Goal: Check status: Check status

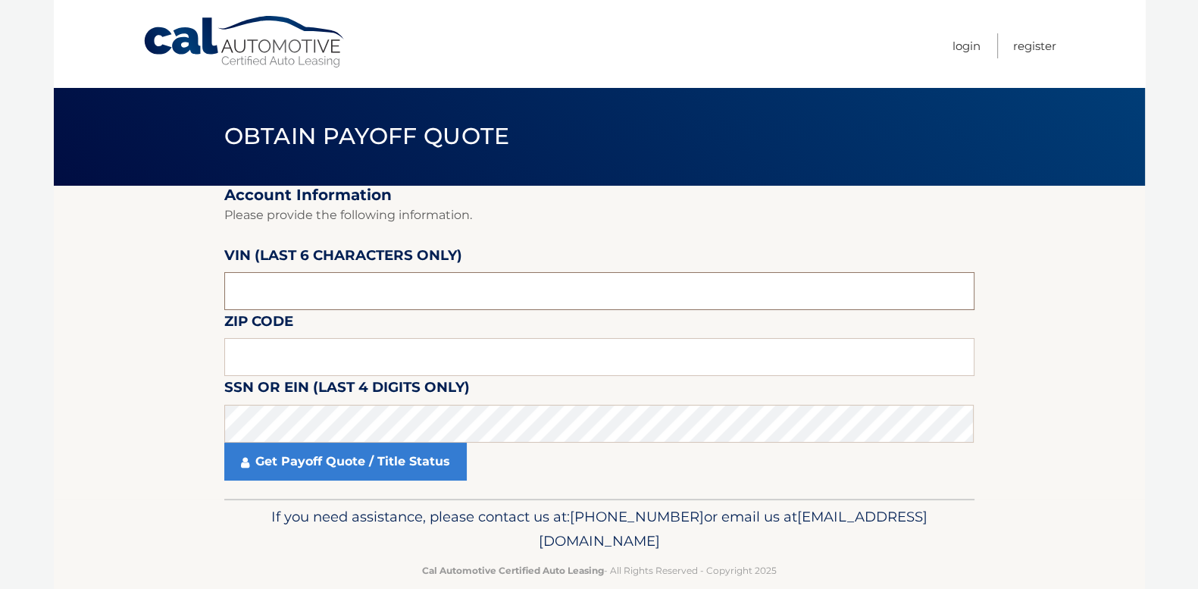
click at [392, 280] on input "text" at bounding box center [599, 291] width 750 height 38
click at [352, 290] on input "text" at bounding box center [599, 291] width 750 height 38
type input "1*****"
type input "534457"
click at [356, 364] on input "text" at bounding box center [599, 357] width 750 height 38
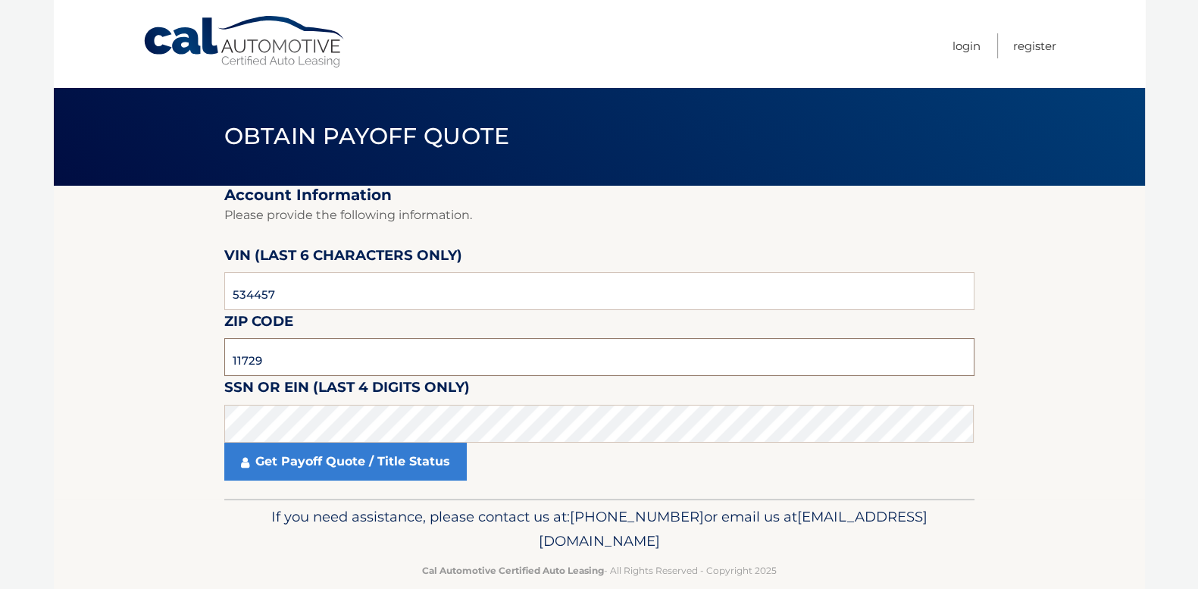
type input "11729"
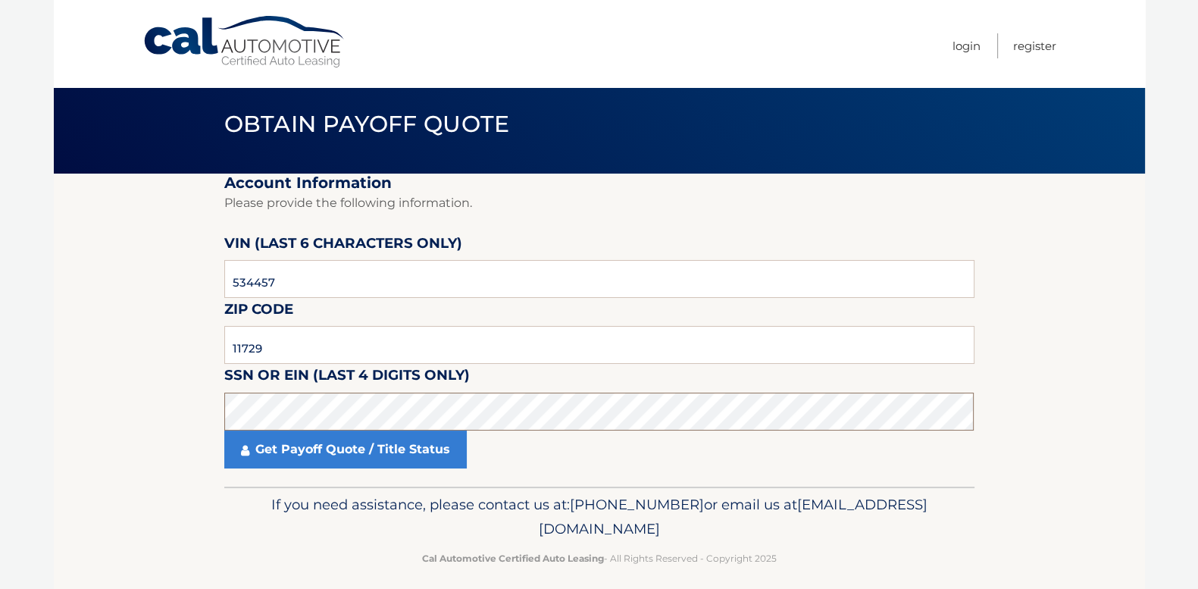
scroll to position [24, 0]
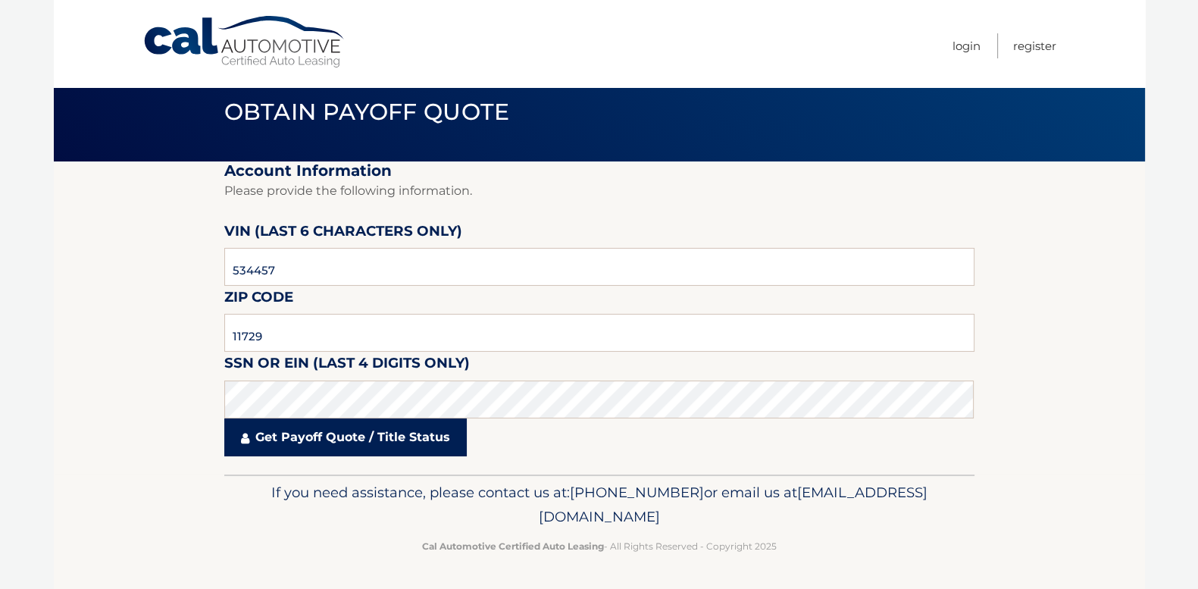
click at [388, 434] on link "Get Payoff Quote / Title Status" at bounding box center [345, 437] width 243 height 38
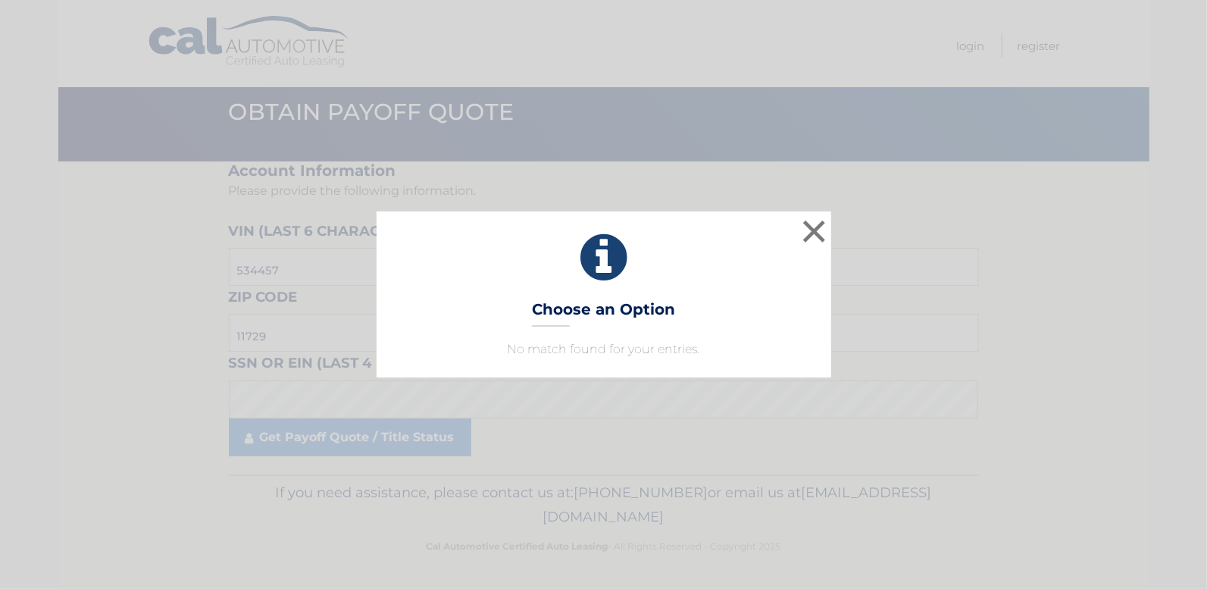
click at [424, 427] on div "× Choose an Option No match found for your entries. This is what you see on sec…" at bounding box center [603, 294] width 1207 height 589
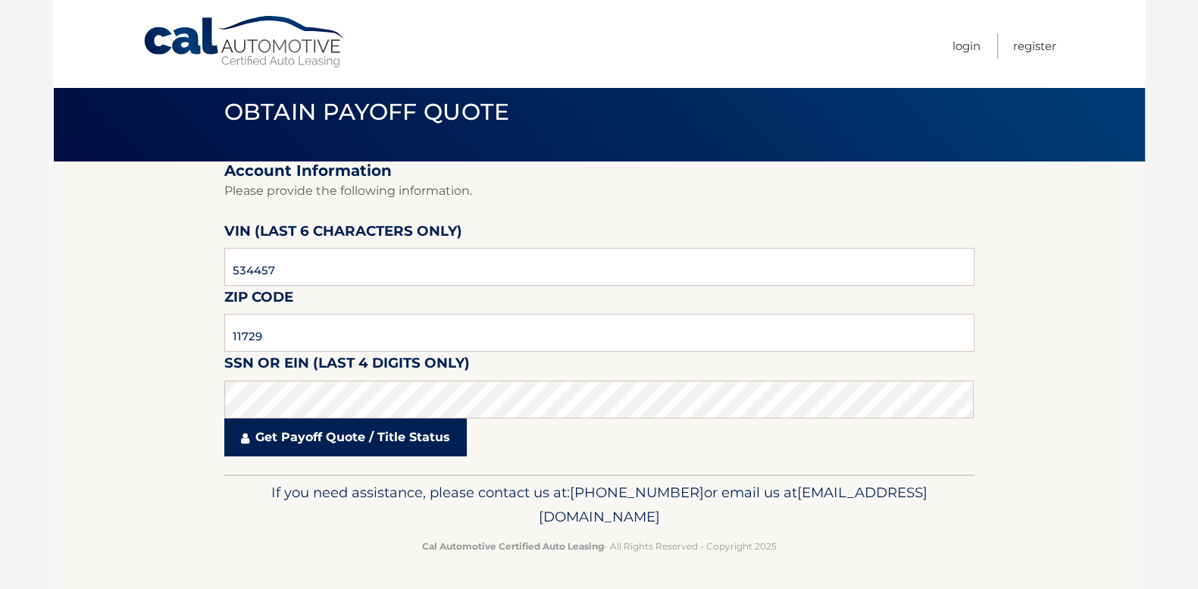
click at [412, 424] on link "Get Payoff Quote / Title Status" at bounding box center [345, 437] width 243 height 38
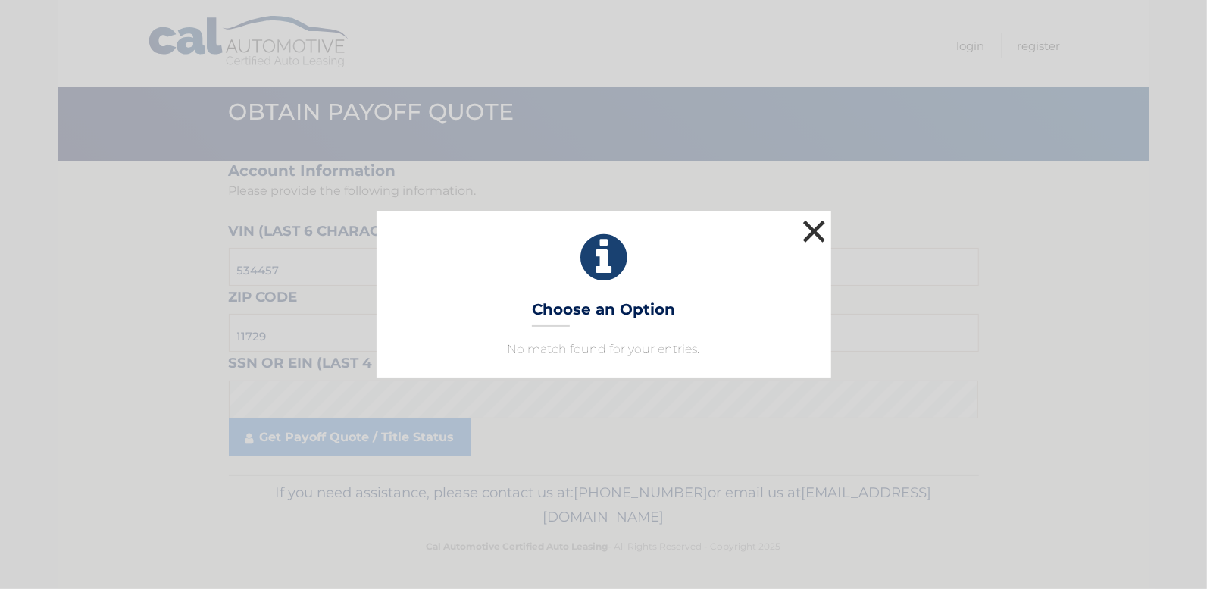
click at [800, 230] on button "×" at bounding box center [815, 231] width 30 height 30
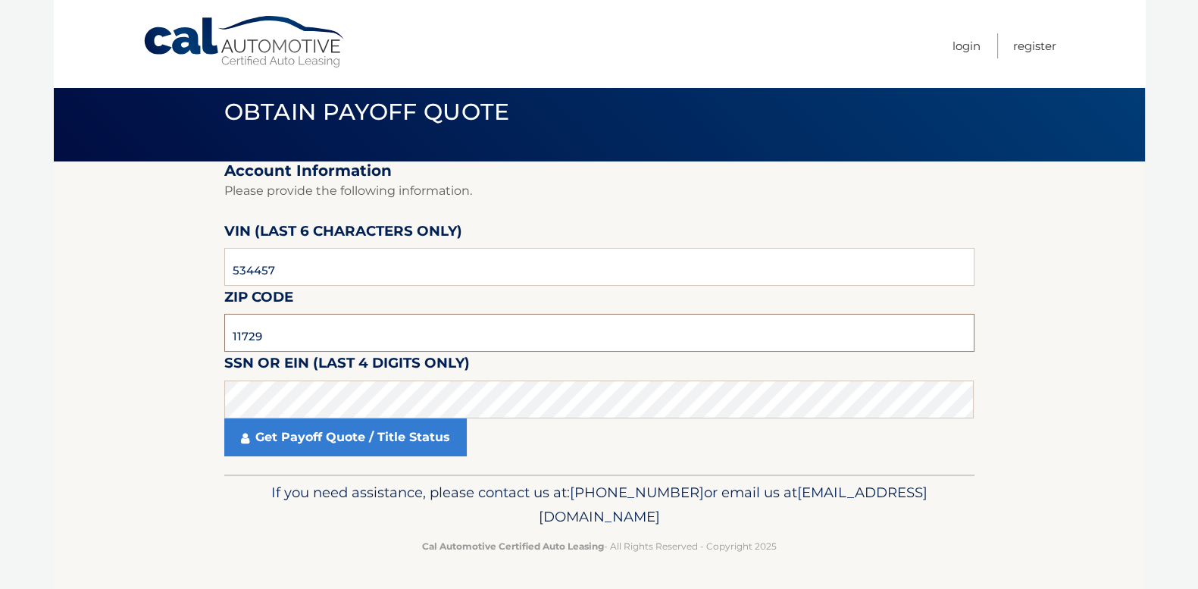
click at [277, 335] on input "11729" at bounding box center [599, 333] width 750 height 38
click at [739, 470] on fieldset "Account Information Please provide the following information. [PERSON_NAME] (la…" at bounding box center [599, 317] width 750 height 313
click at [369, 108] on span "Obtain Payoff Quote" at bounding box center [367, 112] width 286 height 28
